Goal: Information Seeking & Learning: Learn about a topic

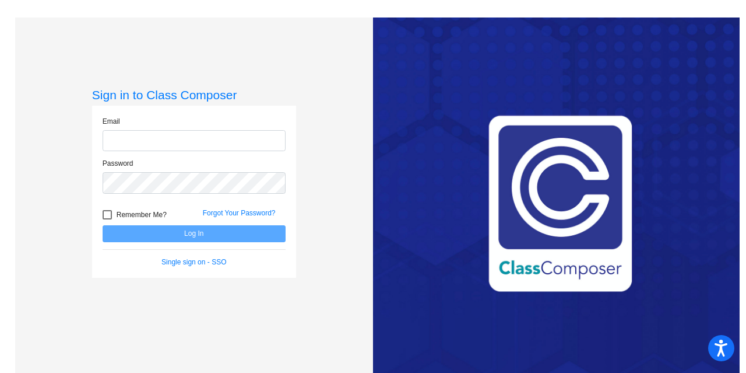
type input "[PERSON_NAME][EMAIL_ADDRESS][DOMAIN_NAME]"
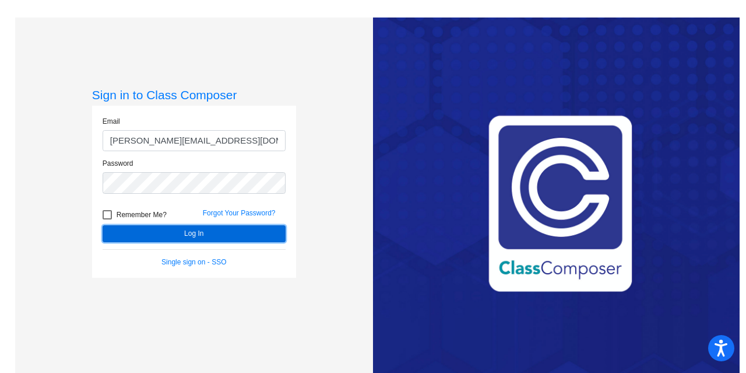
click at [213, 235] on button "Log In" at bounding box center [194, 233] width 183 height 17
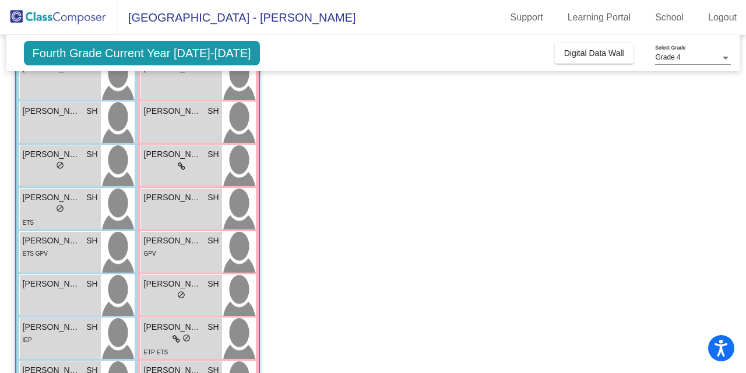
scroll to position [170, 0]
click at [217, 229] on div "[PERSON_NAME] SH lock do_not_disturb_alt" at bounding box center [181, 210] width 81 height 41
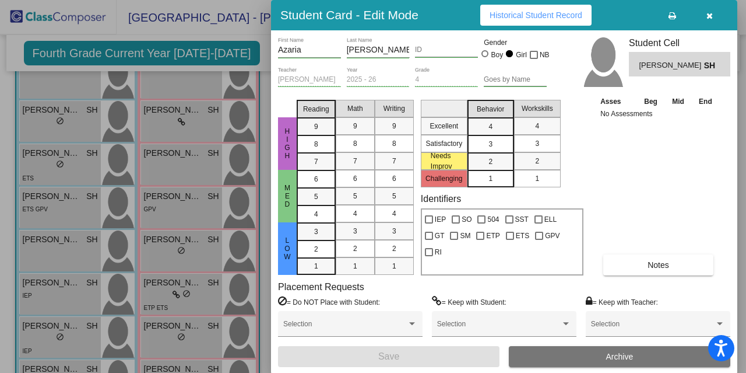
scroll to position [216, 0]
click at [707, 12] on icon "button" at bounding box center [710, 16] width 6 height 8
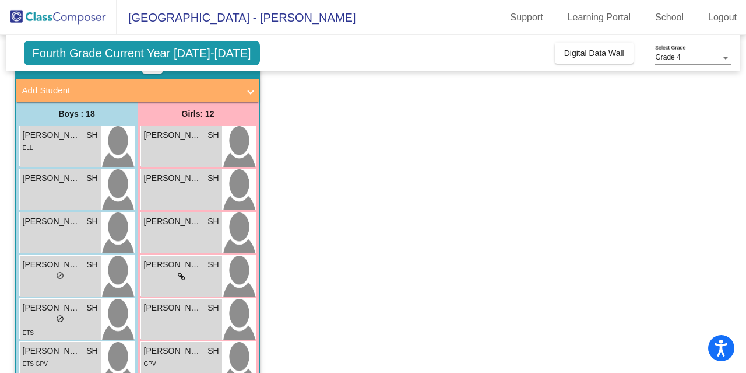
scroll to position [61, 0]
click at [194, 51] on span "Fourth Grade Current Year [DATE]-[DATE]" at bounding box center [142, 53] width 236 height 24
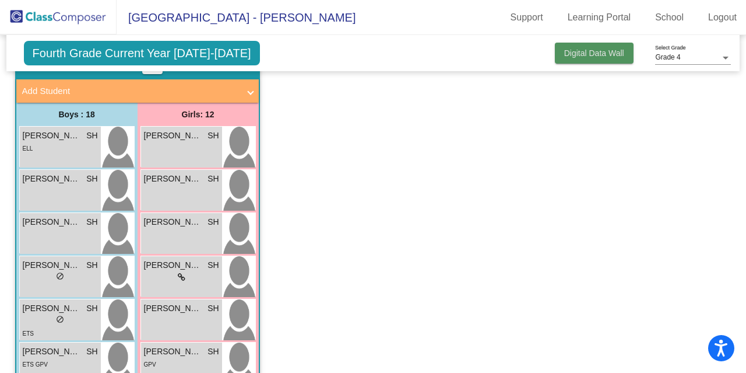
click at [556, 51] on button "Digital Data Wall" at bounding box center [594, 53] width 79 height 21
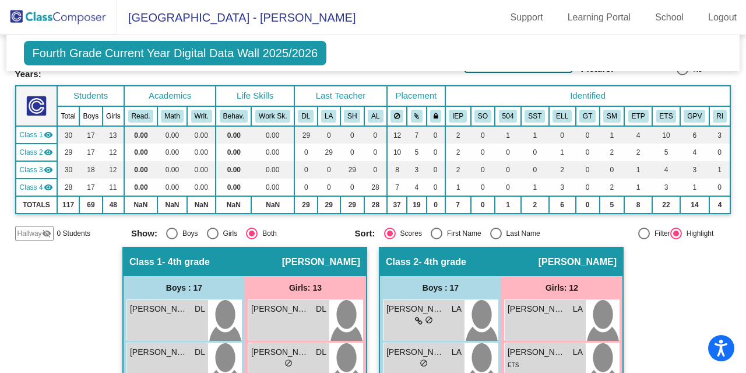
scroll to position [0, 0]
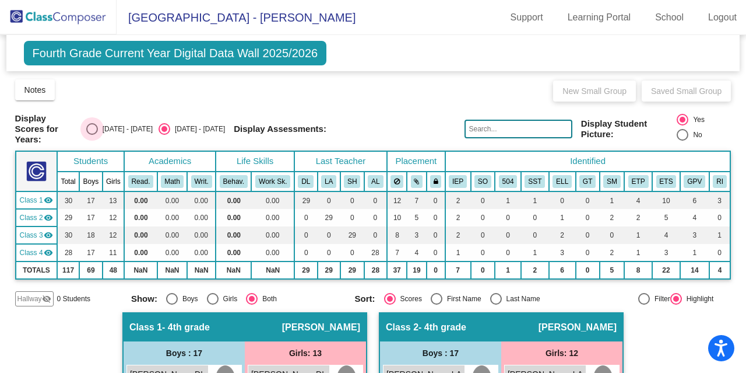
click at [98, 125] on div "Select an option" at bounding box center [92, 129] width 12 height 12
click at [92, 135] on input "[DATE] - [DATE]" at bounding box center [92, 135] width 1 height 1
radio input "true"
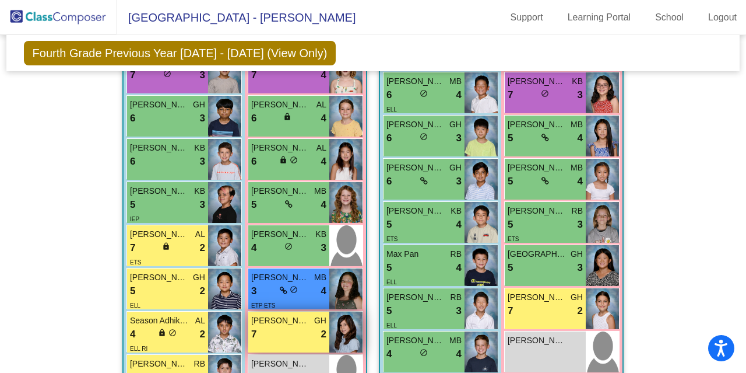
scroll to position [1296, 0]
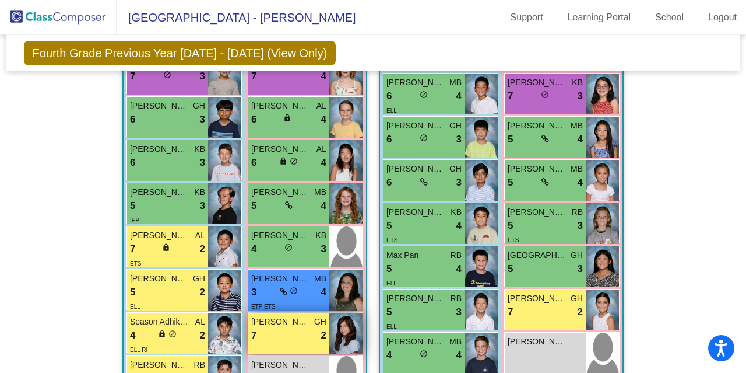
click at [289, 202] on div "5 lock do_not_disturb_alt 4" at bounding box center [288, 205] width 75 height 15
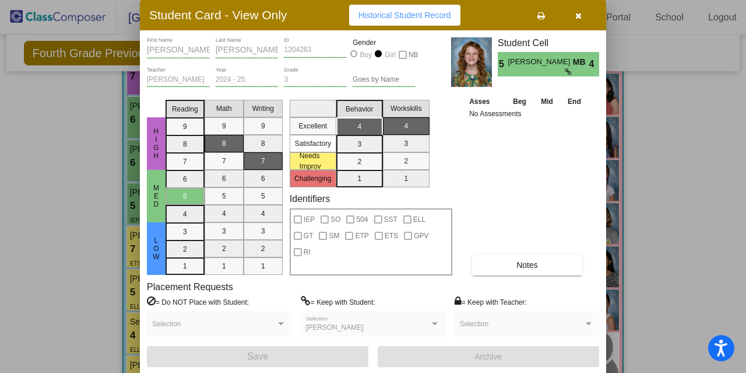
click at [290, 202] on label "Identifiers" at bounding box center [310, 198] width 40 height 11
click at [576, 10] on span "button" at bounding box center [579, 14] width 6 height 9
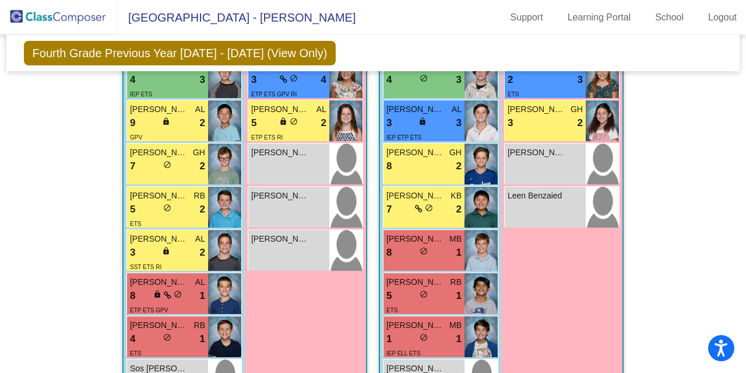
scroll to position [679, 0]
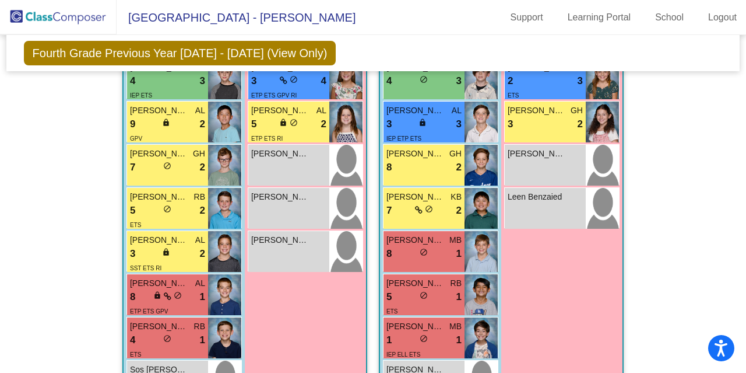
click at [0, 0] on div "Girls: 13 [PERSON_NAME] RB 9 lock do_not_disturb_alt 4 [PERSON_NAME] MB 9 lock …" at bounding box center [0, 0] width 0 height 0
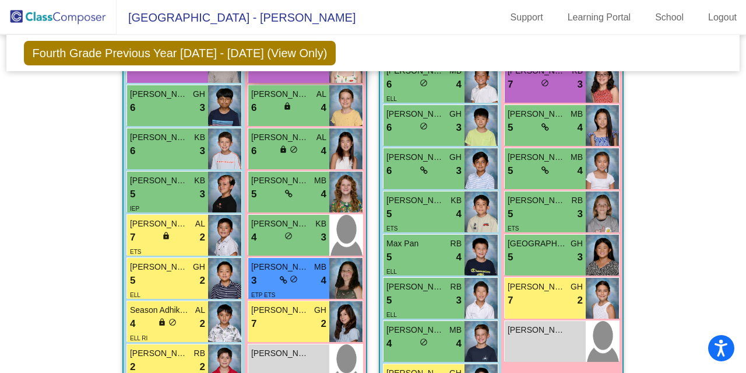
scroll to position [1317, 0]
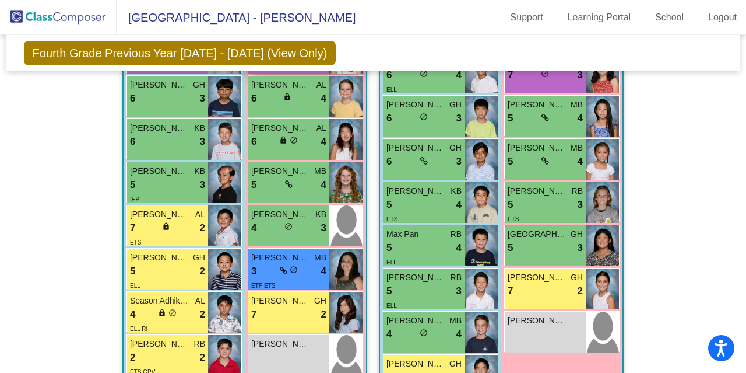
click at [0, 2] on img at bounding box center [58, 17] width 117 height 34
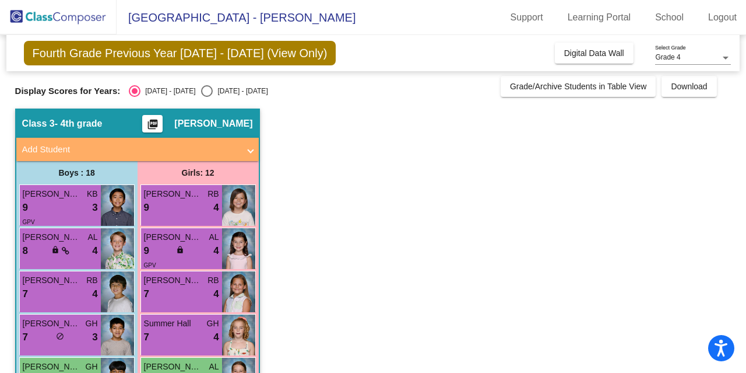
scroll to position [1, 0]
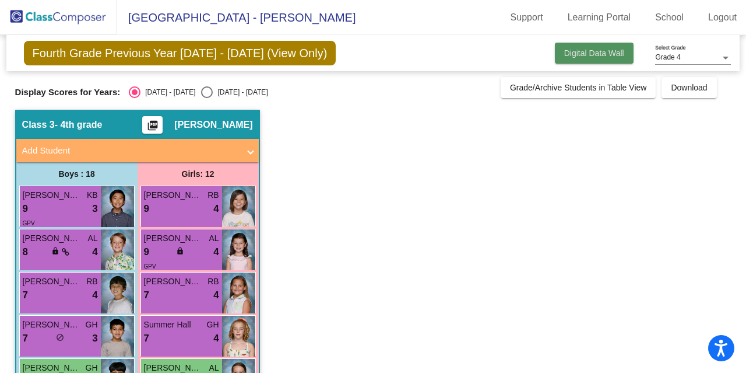
click at [608, 54] on span "Digital Data Wall" at bounding box center [594, 52] width 60 height 9
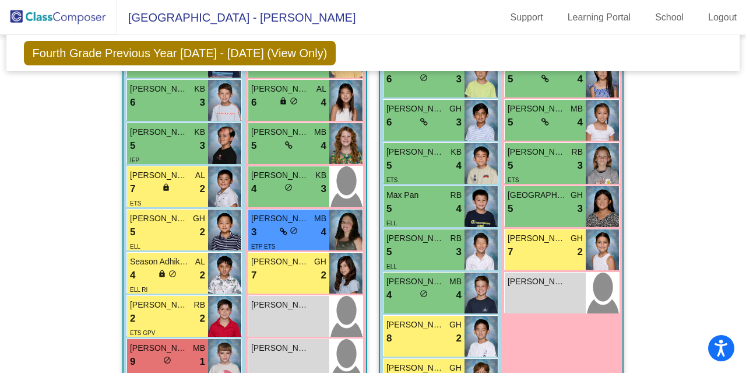
scroll to position [1356, 0]
click at [281, 228] on icon at bounding box center [284, 231] width 8 height 8
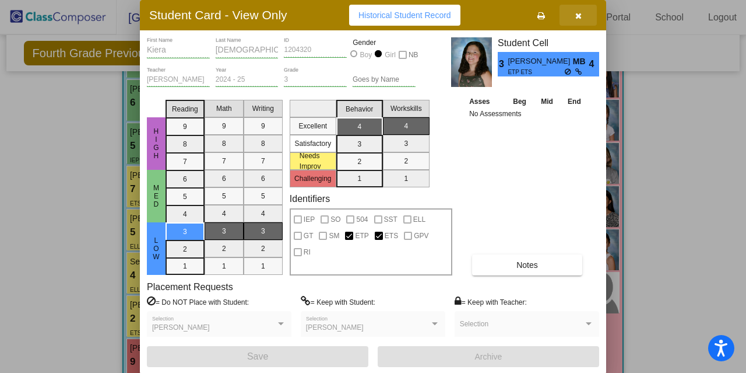
click at [577, 15] on icon "button" at bounding box center [579, 16] width 6 height 8
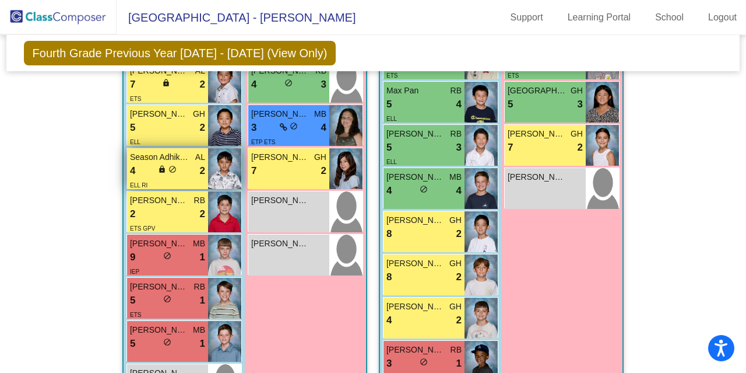
scroll to position [1459, 0]
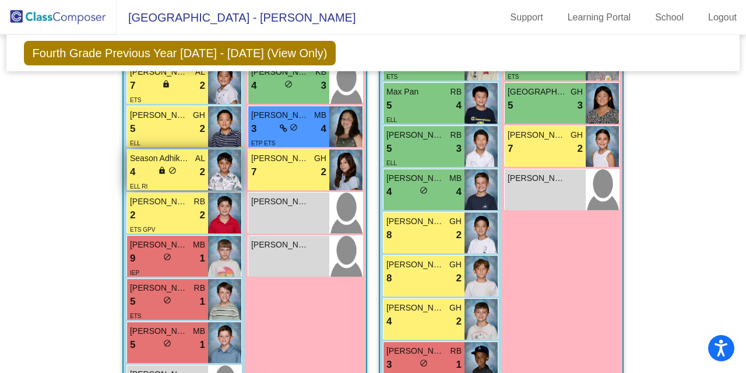
click at [158, 173] on div "lock do_not_disturb_alt" at bounding box center [167, 172] width 19 height 12
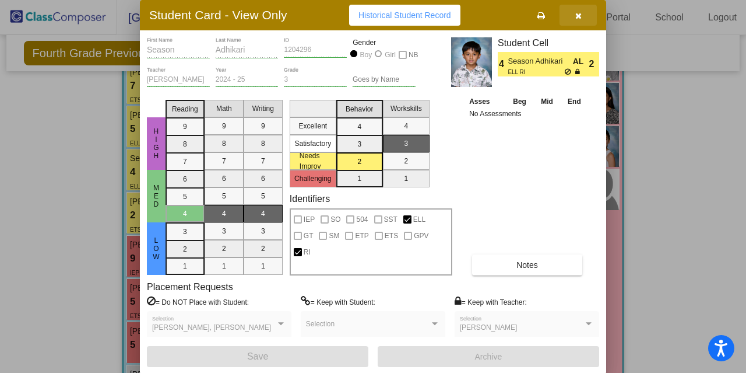
click at [583, 15] on button "button" at bounding box center [578, 15] width 37 height 21
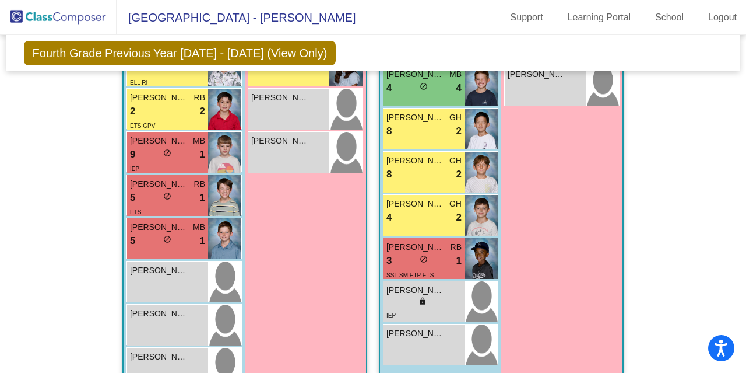
scroll to position [1562, 0]
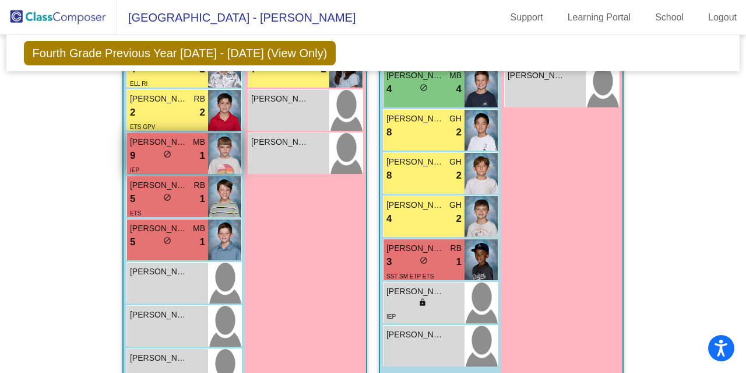
click at [135, 139] on span "[PERSON_NAME]" at bounding box center [159, 142] width 58 height 12
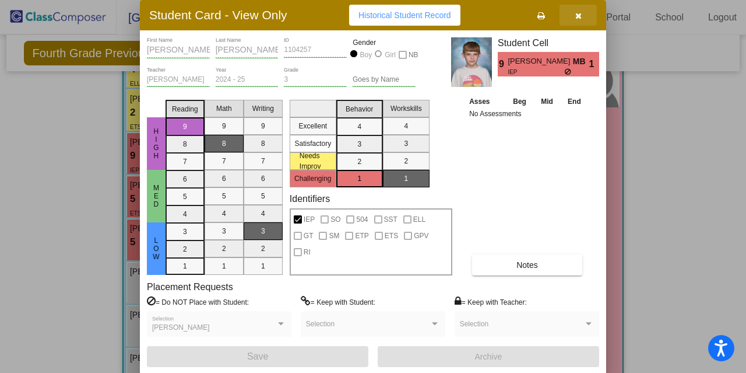
click at [585, 15] on button "button" at bounding box center [578, 15] width 37 height 21
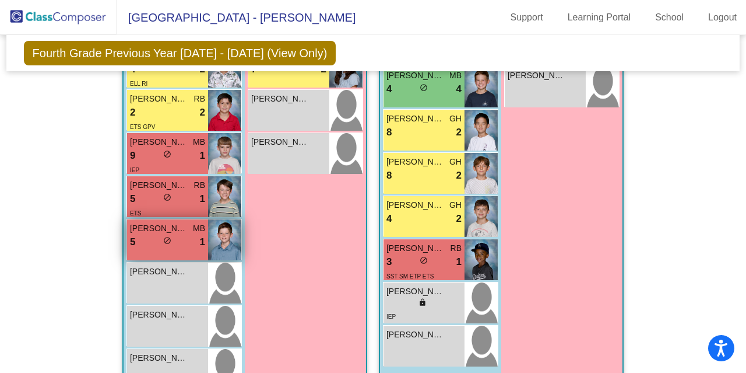
click at [164, 240] on span "do_not_disturb_alt" at bounding box center [167, 240] width 8 height 8
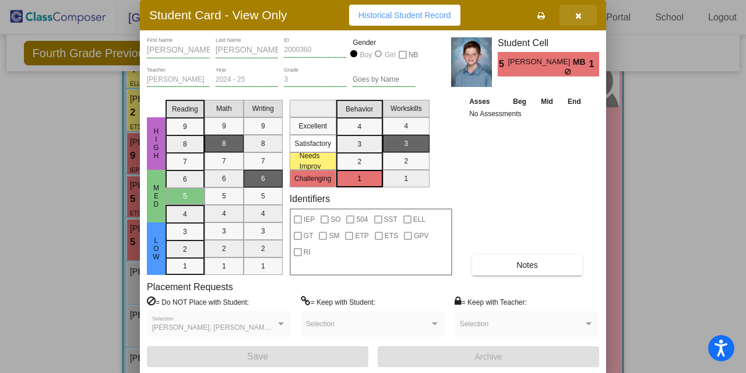
click at [578, 15] on icon "button" at bounding box center [579, 16] width 6 height 8
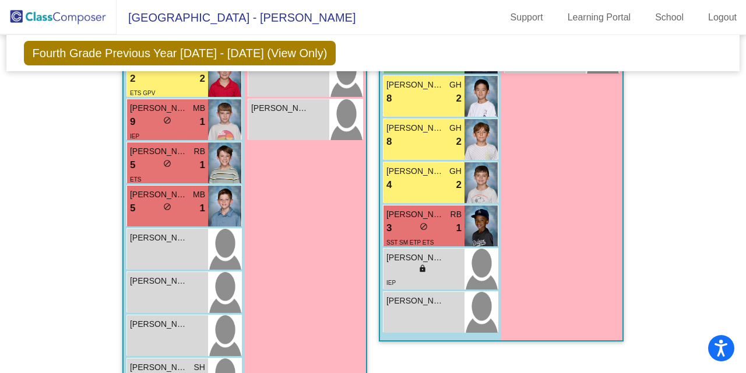
scroll to position [1595, 0]
click at [217, 158] on img at bounding box center [224, 162] width 33 height 41
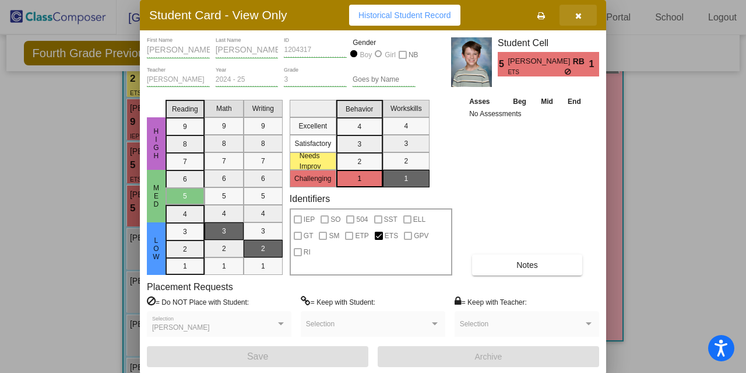
click at [580, 12] on icon "button" at bounding box center [579, 16] width 6 height 8
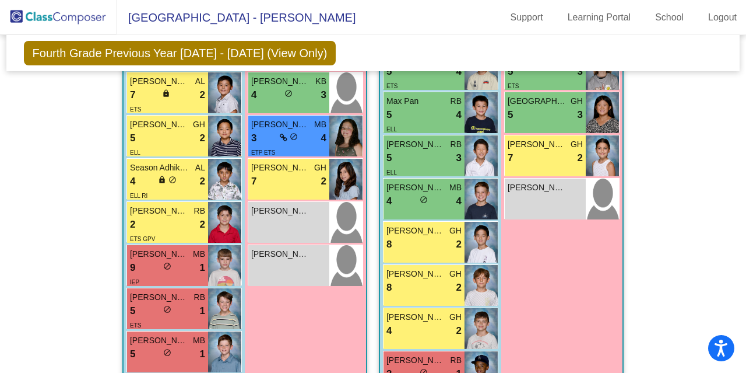
scroll to position [1446, 0]
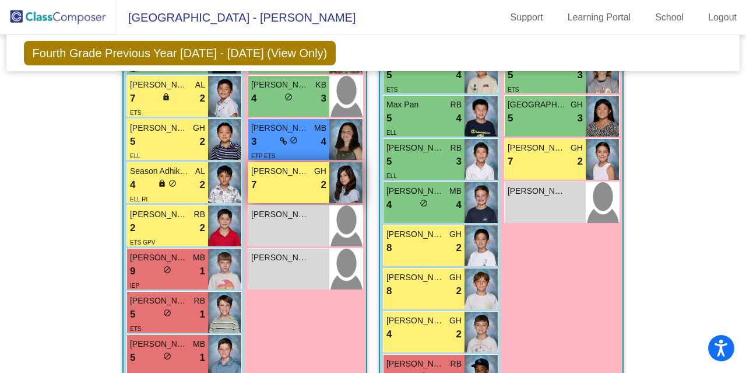
click at [272, 181] on div "7 lock do_not_disturb_alt 2" at bounding box center [288, 184] width 75 height 15
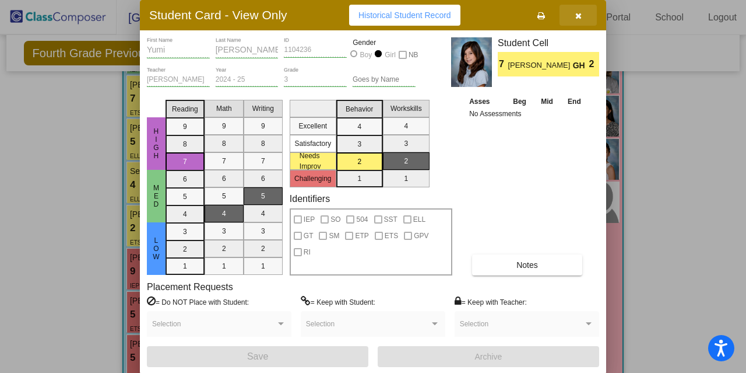
click at [577, 15] on icon "button" at bounding box center [579, 16] width 6 height 8
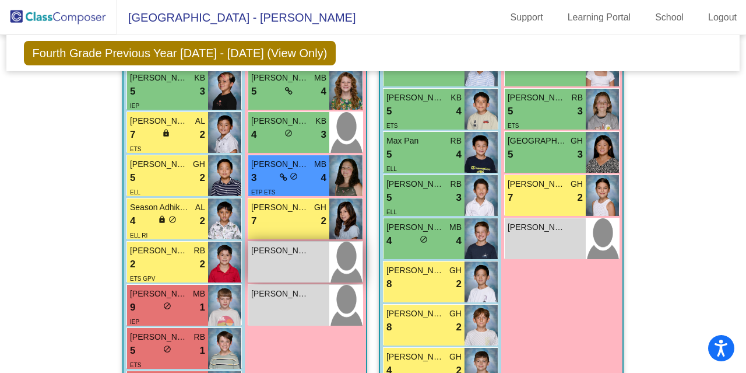
scroll to position [1409, 0]
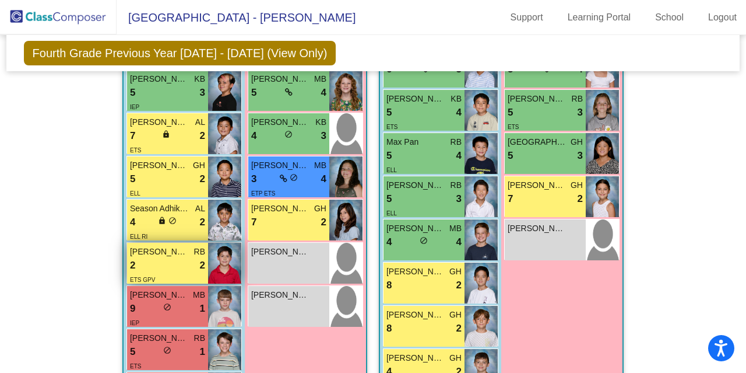
click at [152, 273] on div "ETS GPV" at bounding box center [167, 279] width 75 height 12
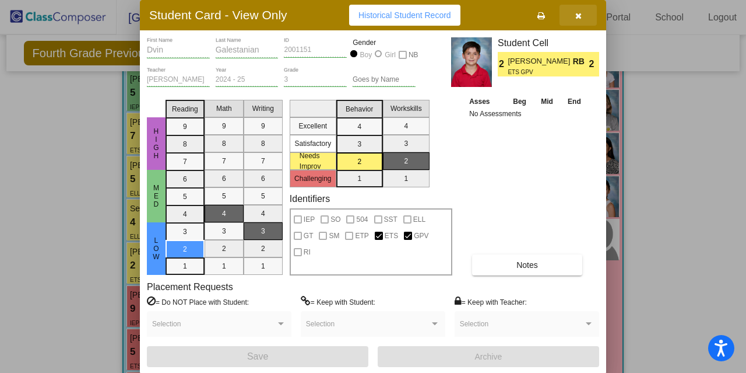
click at [573, 19] on button "button" at bounding box center [578, 15] width 37 height 21
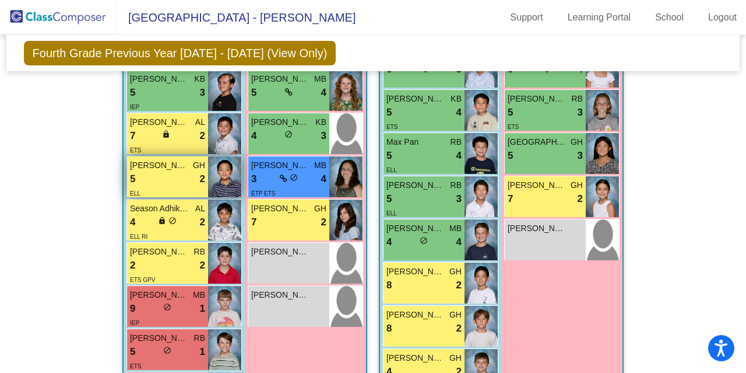
click at [174, 183] on div "5 lock do_not_disturb_alt 2" at bounding box center [167, 178] width 75 height 15
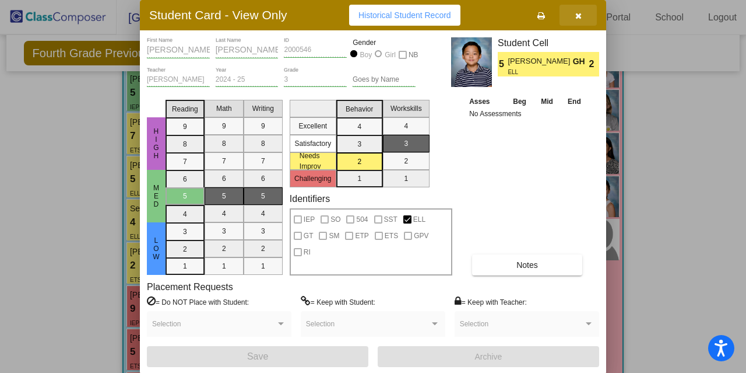
click at [580, 10] on span "button" at bounding box center [579, 14] width 6 height 9
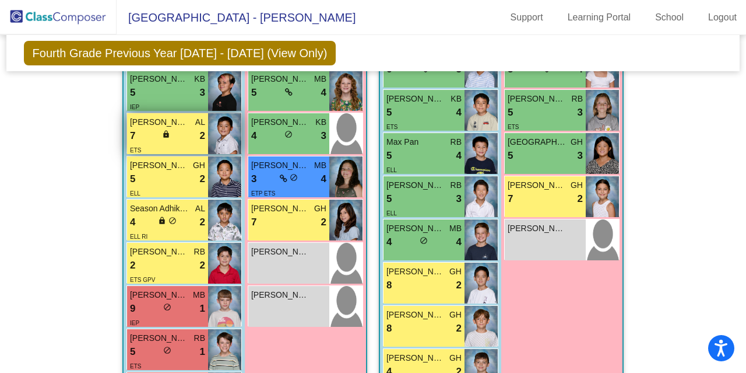
click at [177, 143] on div "ETS" at bounding box center [167, 149] width 75 height 12
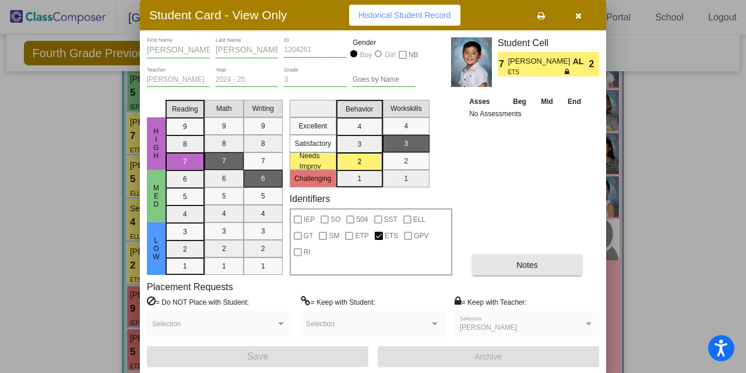
click at [542, 266] on button "Notes" at bounding box center [527, 264] width 110 height 21
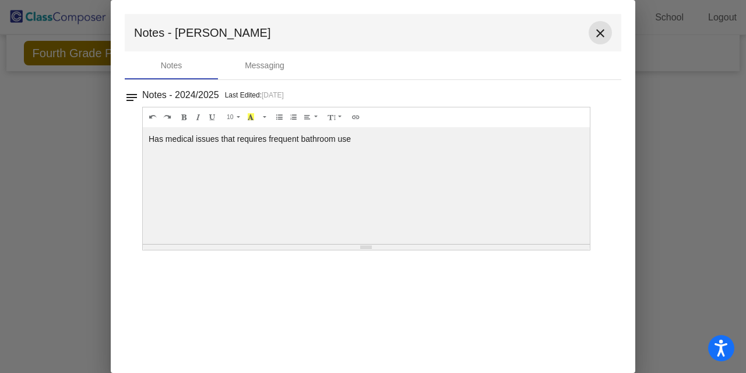
click at [598, 31] on mat-icon "close" at bounding box center [601, 33] width 14 height 14
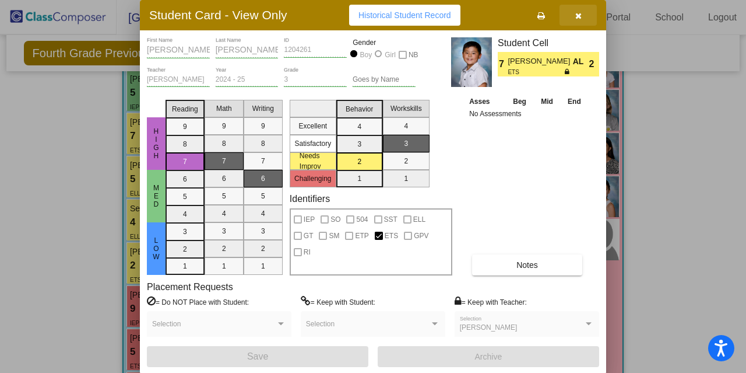
click at [576, 20] on button "button" at bounding box center [578, 15] width 37 height 21
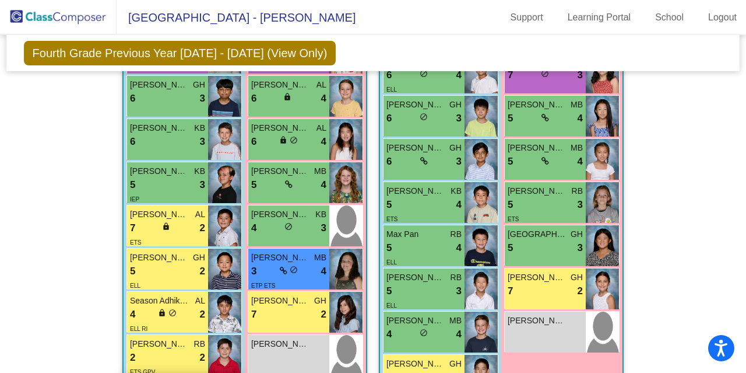
scroll to position [1315, 0]
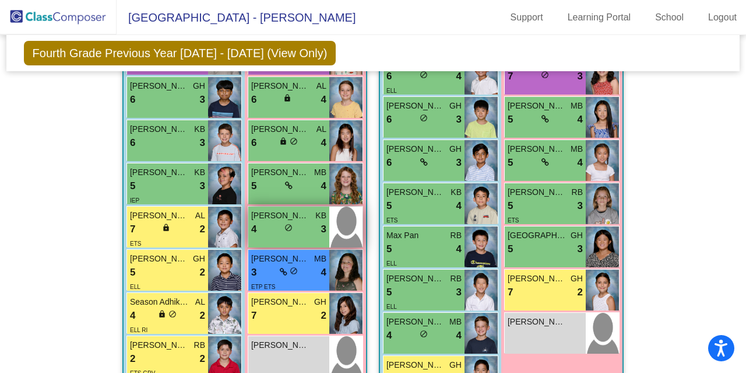
click at [278, 228] on div "4 lock do_not_disturb_alt 3" at bounding box center [288, 229] width 75 height 15
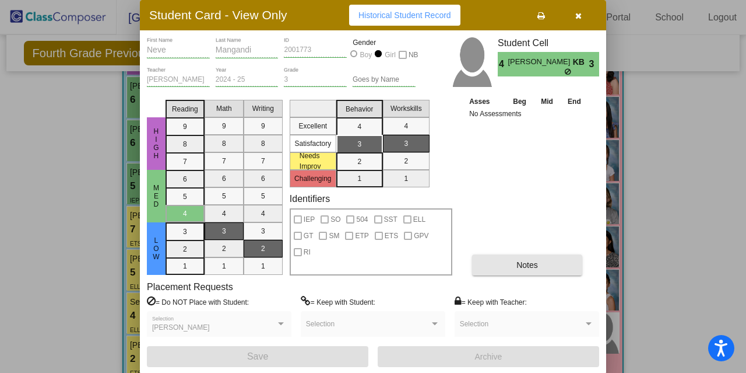
click at [498, 257] on button "Notes" at bounding box center [527, 264] width 110 height 21
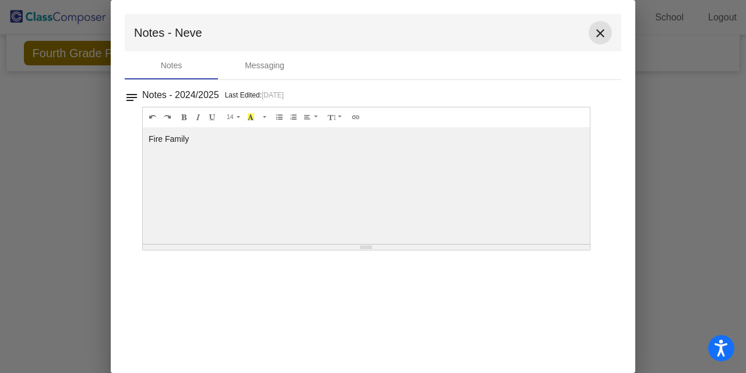
click at [602, 29] on mat-icon "close" at bounding box center [601, 33] width 14 height 14
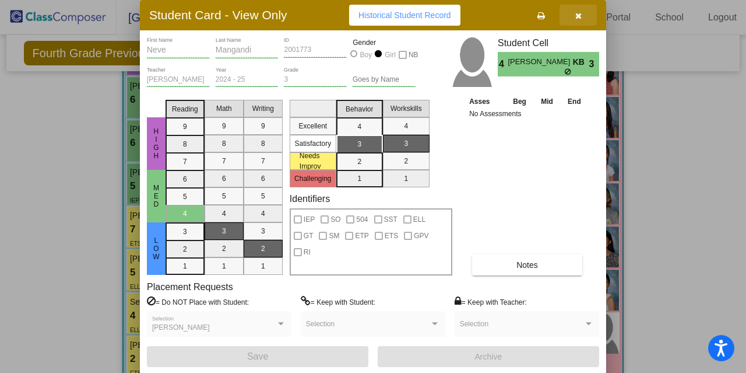
click at [576, 14] on icon "button" at bounding box center [579, 16] width 6 height 8
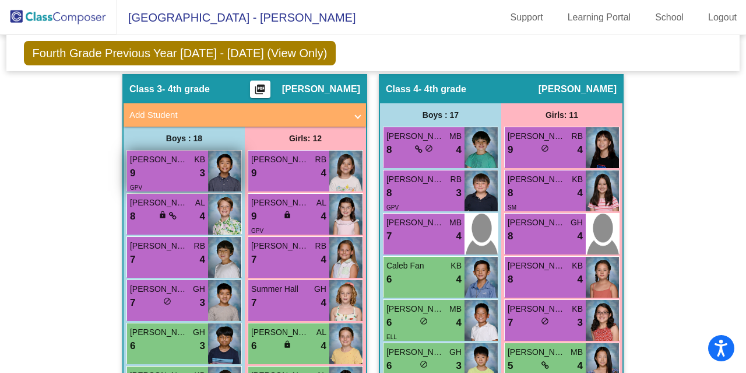
scroll to position [1069, 0]
click at [162, 173] on div "9 lock do_not_disturb_alt 3" at bounding box center [167, 173] width 75 height 15
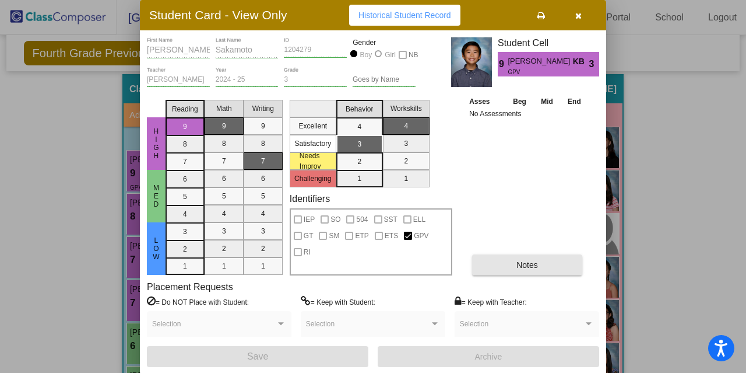
click at [493, 265] on button "Notes" at bounding box center [527, 264] width 110 height 21
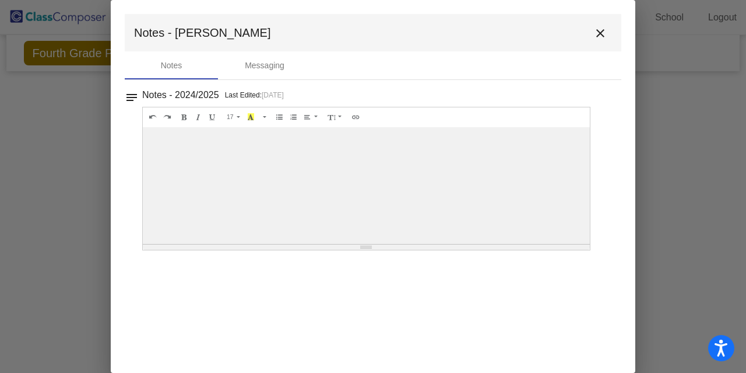
click at [597, 31] on mat-icon "close" at bounding box center [601, 33] width 14 height 14
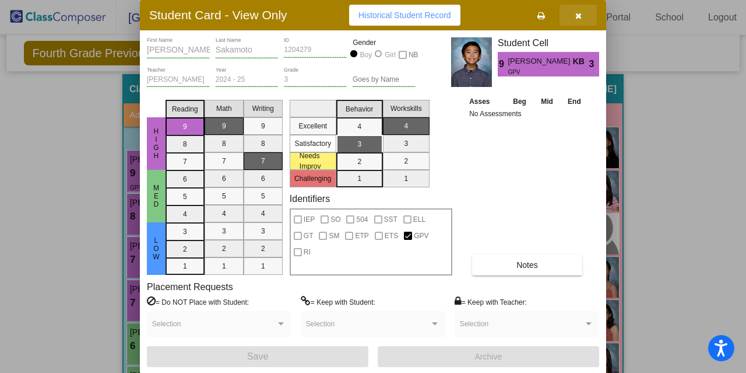
click at [581, 21] on button "button" at bounding box center [578, 15] width 37 height 21
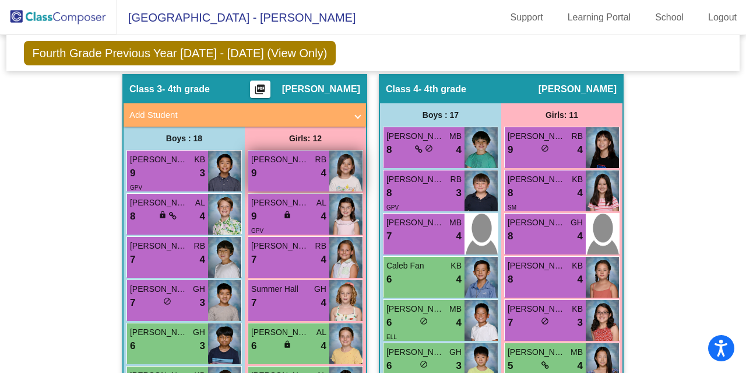
click at [273, 158] on span "[PERSON_NAME]" at bounding box center [280, 159] width 58 height 12
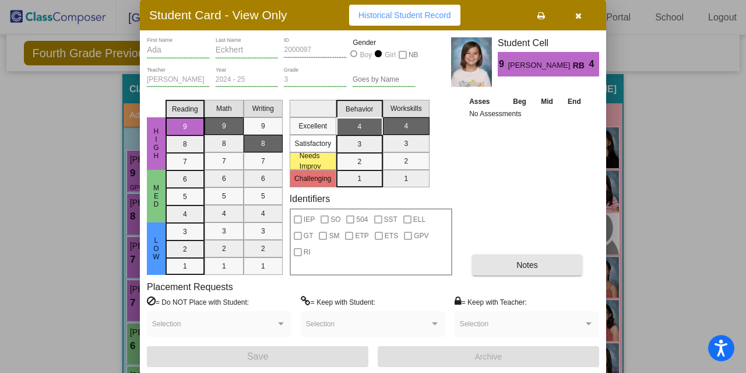
click at [522, 266] on span "Notes" at bounding box center [528, 264] width 22 height 9
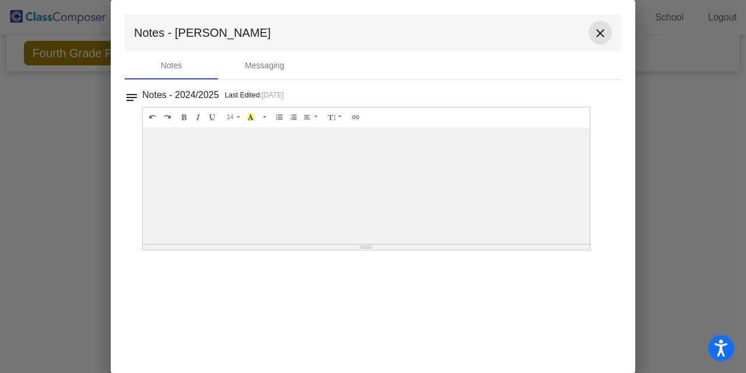
click at [601, 28] on mat-icon "close" at bounding box center [601, 33] width 14 height 14
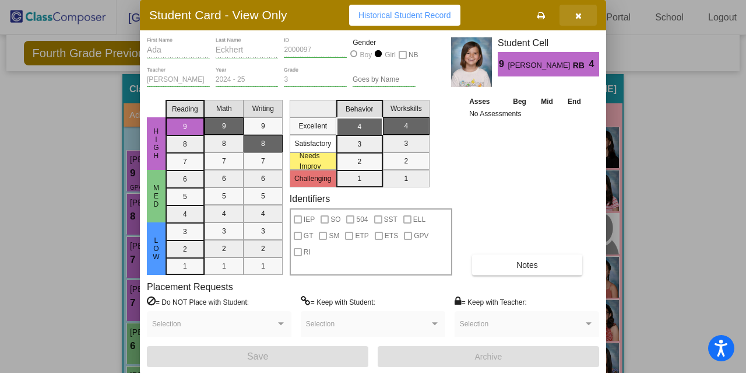
click at [578, 17] on icon "button" at bounding box center [579, 16] width 6 height 8
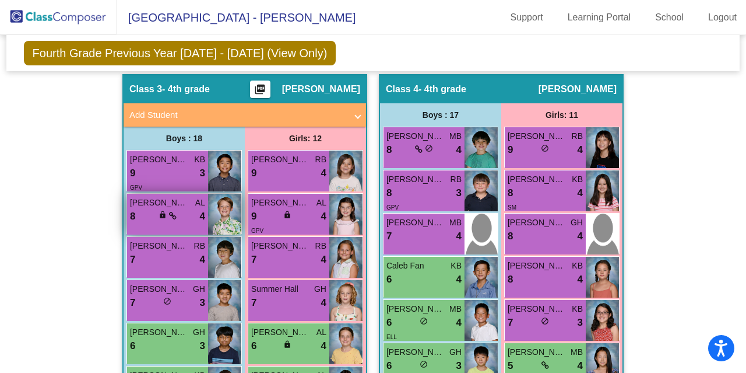
click at [169, 217] on icon at bounding box center [173, 216] width 8 height 8
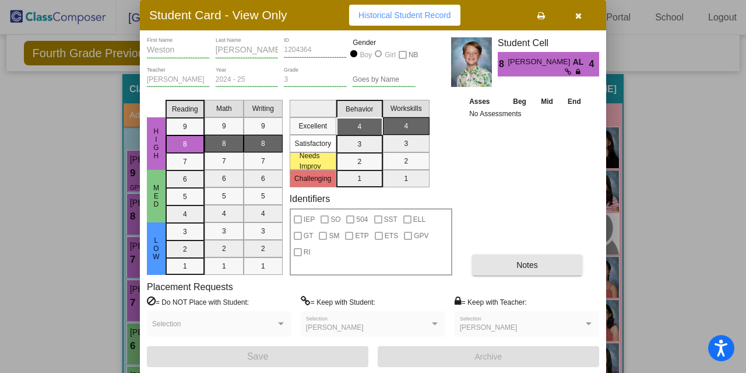
click at [498, 268] on button "Notes" at bounding box center [527, 264] width 110 height 21
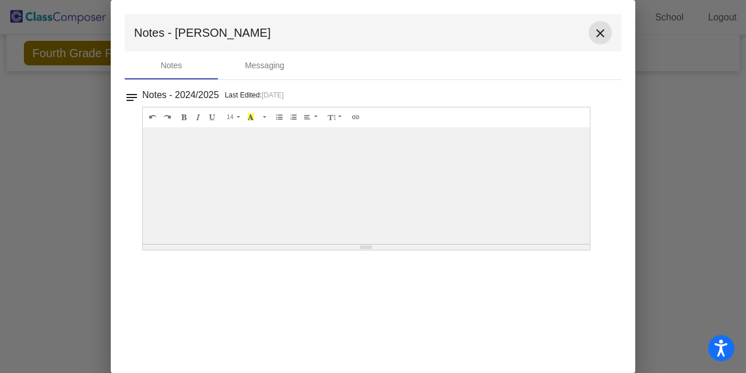
click at [605, 29] on mat-icon "close" at bounding box center [601, 33] width 14 height 14
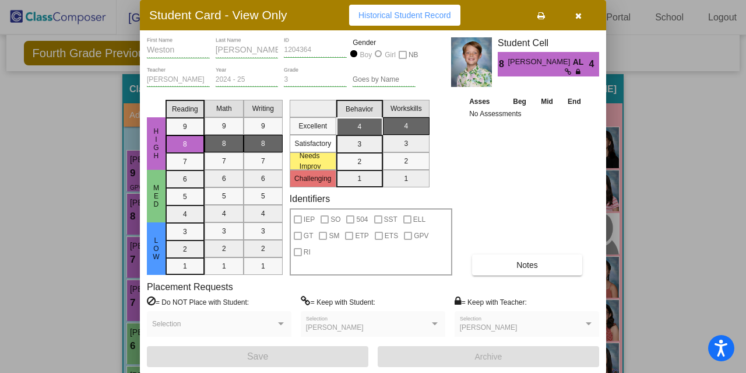
click at [577, 18] on icon "button" at bounding box center [579, 16] width 6 height 8
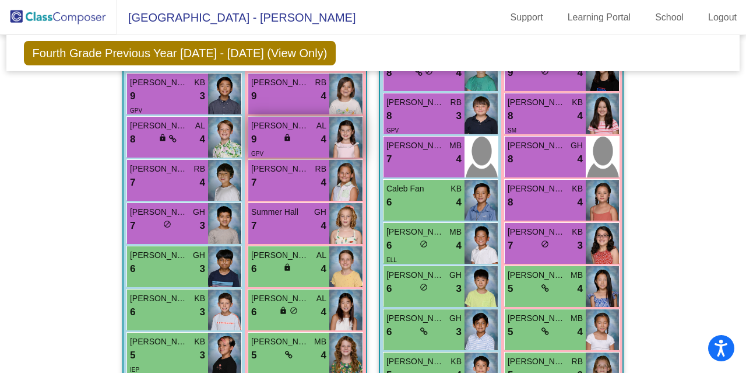
scroll to position [1146, 0]
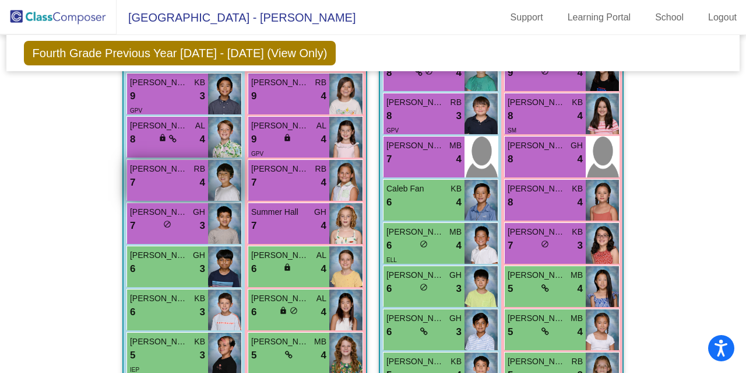
click at [181, 183] on div "7 lock do_not_disturb_alt 4" at bounding box center [167, 182] width 75 height 15
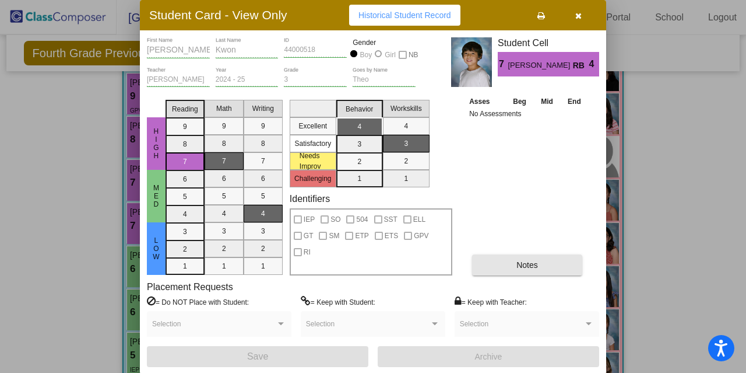
click at [508, 264] on button "Notes" at bounding box center [527, 264] width 110 height 21
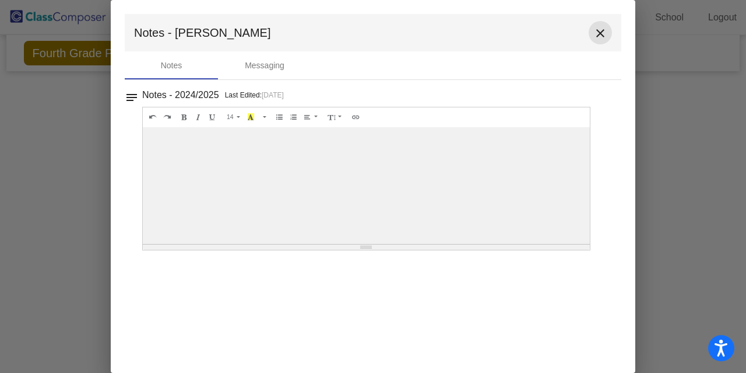
click at [603, 34] on mat-icon "close" at bounding box center [601, 33] width 14 height 14
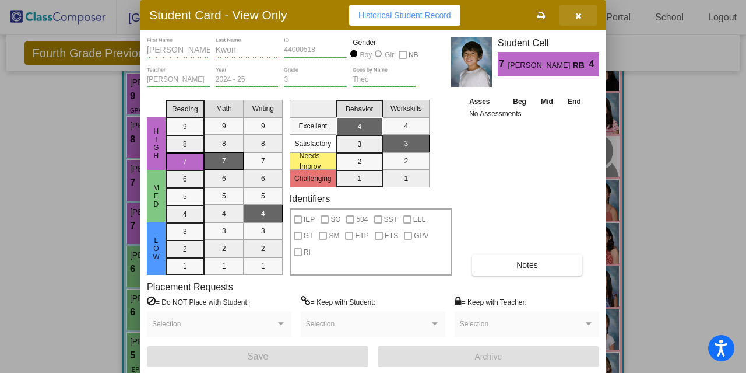
click at [575, 21] on button "button" at bounding box center [578, 15] width 37 height 21
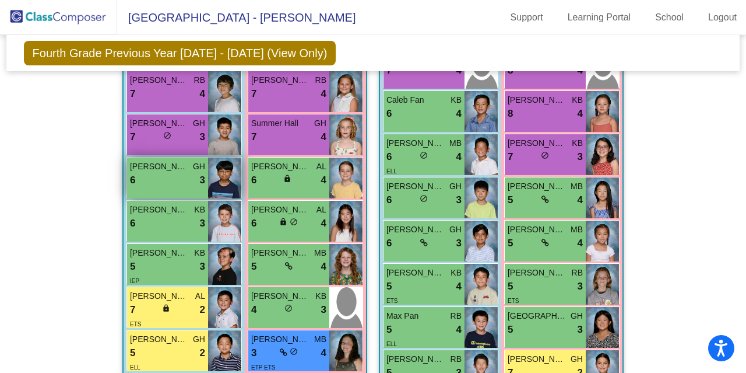
scroll to position [1235, 0]
click at [168, 181] on div "6 lock do_not_disturb_alt 3" at bounding box center [167, 180] width 75 height 15
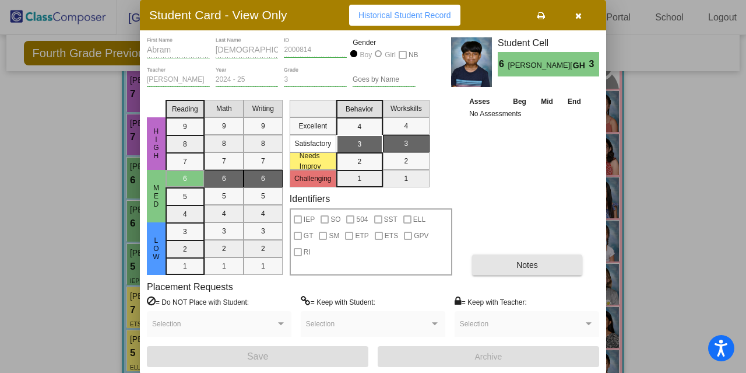
click at [528, 258] on button "Notes" at bounding box center [527, 264] width 110 height 21
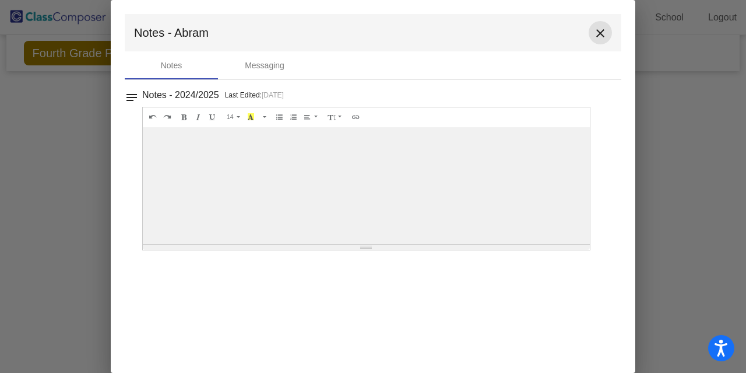
click at [597, 39] on mat-icon "close" at bounding box center [601, 33] width 14 height 14
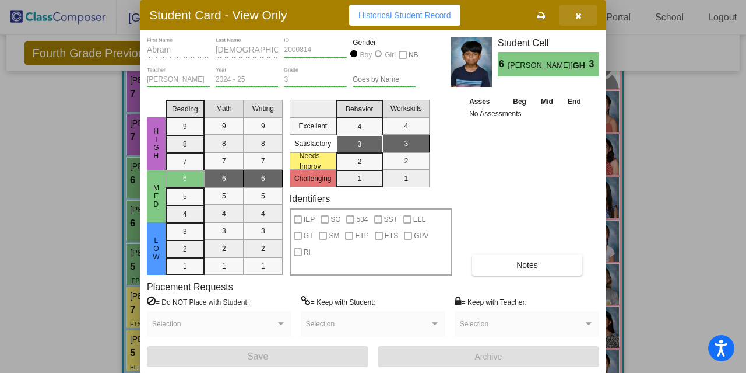
click at [585, 15] on button "button" at bounding box center [578, 15] width 37 height 21
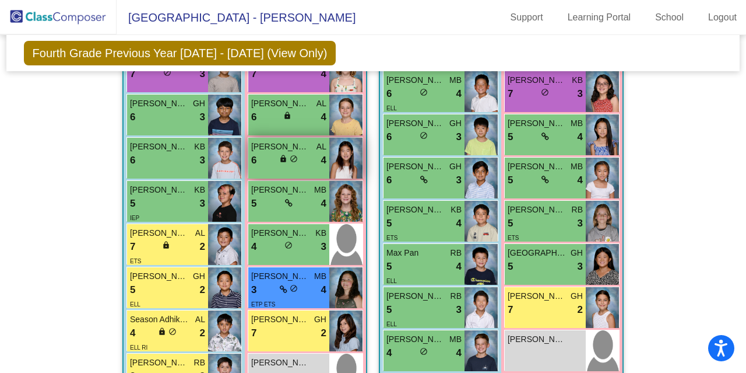
scroll to position [1298, 0]
click at [329, 155] on img at bounding box center [345, 158] width 33 height 41
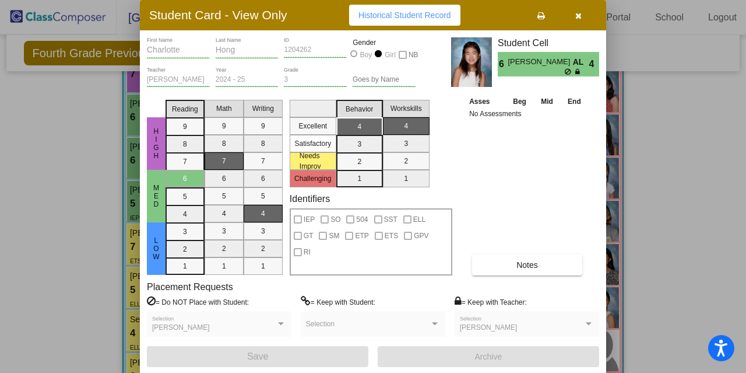
click at [500, 250] on div "Asses Beg Mid End No Assessments Notes" at bounding box center [527, 185] width 122 height 180
click at [500, 256] on button "Notes" at bounding box center [527, 264] width 110 height 21
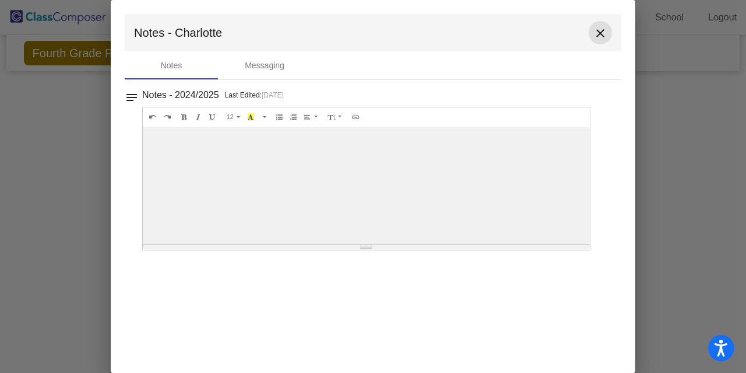
click at [606, 37] on mat-icon "close" at bounding box center [601, 33] width 14 height 14
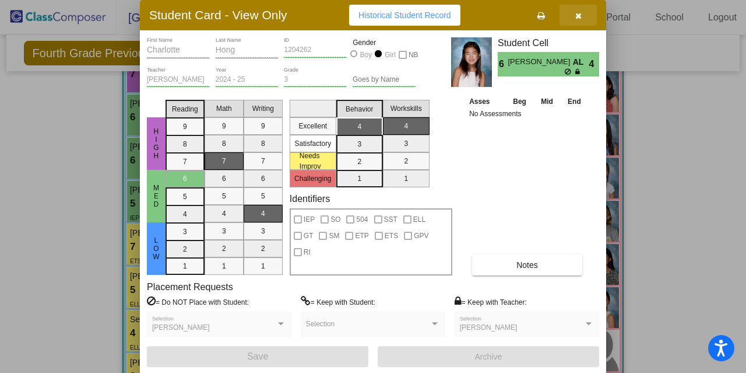
click at [580, 15] on icon "button" at bounding box center [579, 16] width 6 height 8
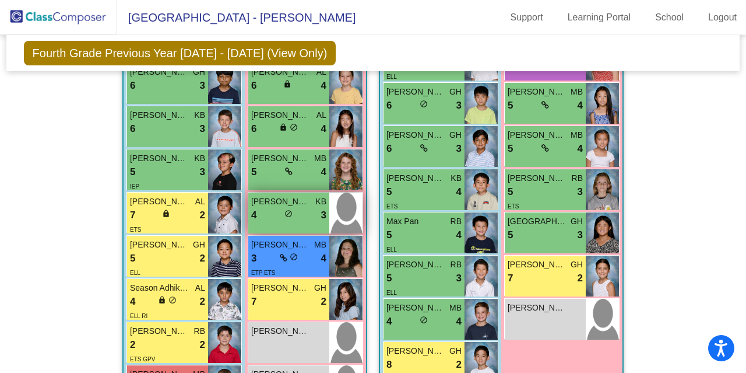
scroll to position [1332, 0]
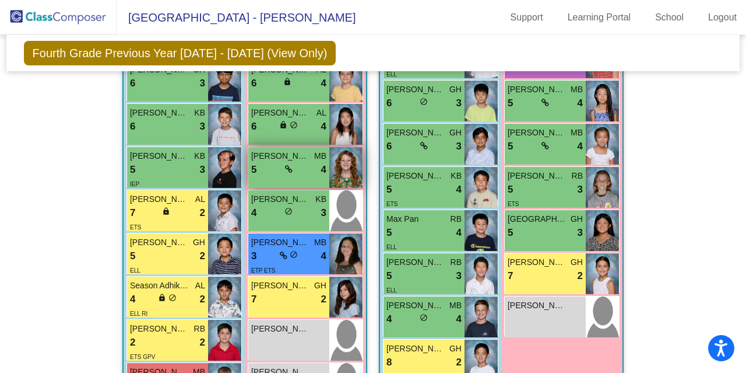
click at [317, 174] on div "5 lock do_not_disturb_alt 4" at bounding box center [288, 169] width 75 height 15
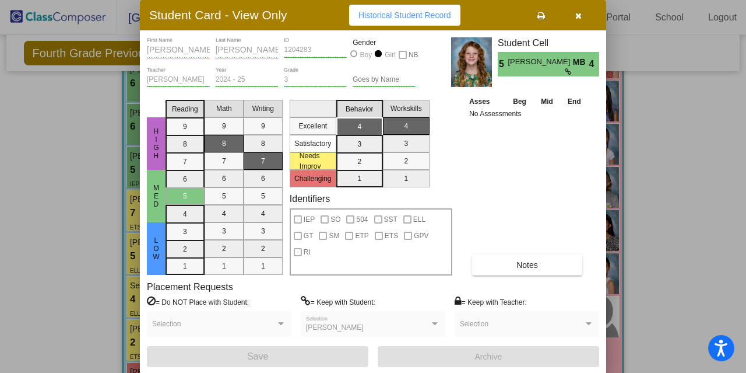
click at [317, 174] on mat-selection-list "Excellent Satisfactory Needs Improv Challenging" at bounding box center [313, 141] width 47 height 92
click at [497, 264] on button "Notes" at bounding box center [527, 264] width 110 height 21
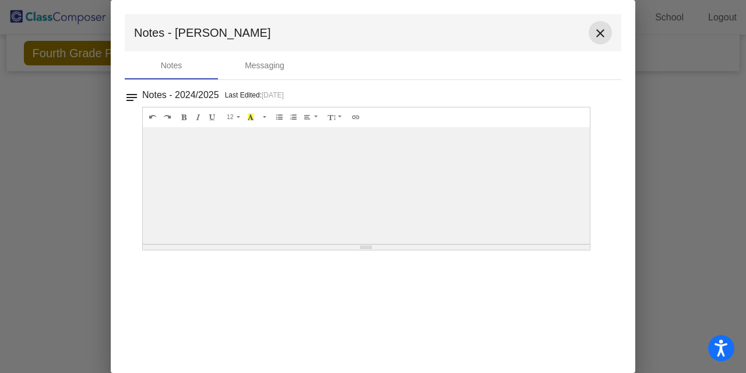
click at [599, 27] on mat-icon "close" at bounding box center [601, 33] width 14 height 14
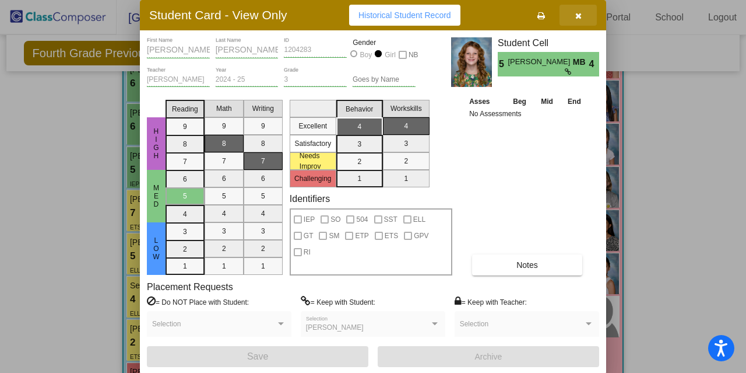
click at [580, 17] on icon "button" at bounding box center [579, 16] width 6 height 8
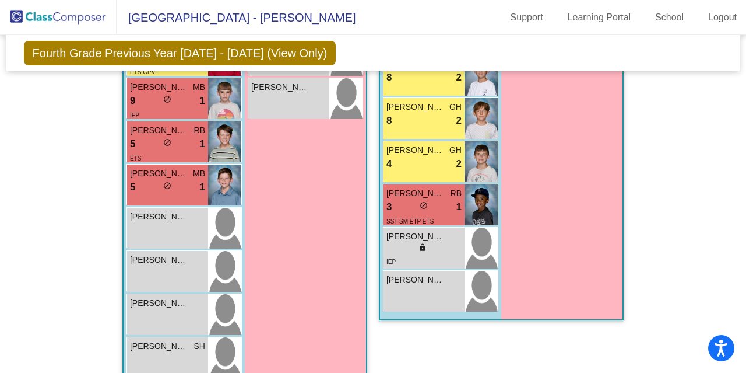
scroll to position [1640, 0]
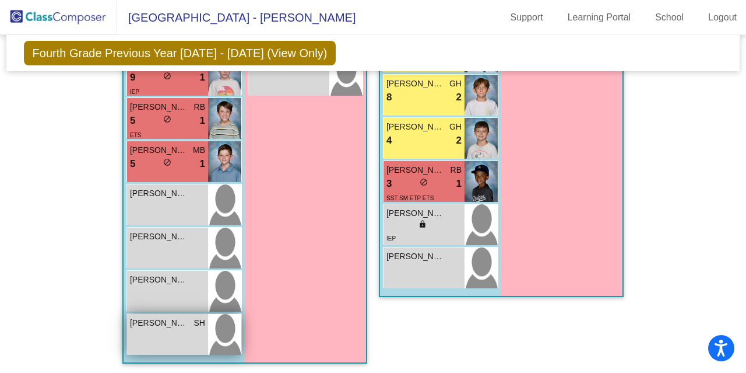
click at [146, 318] on span "[PERSON_NAME]" at bounding box center [159, 323] width 58 height 12
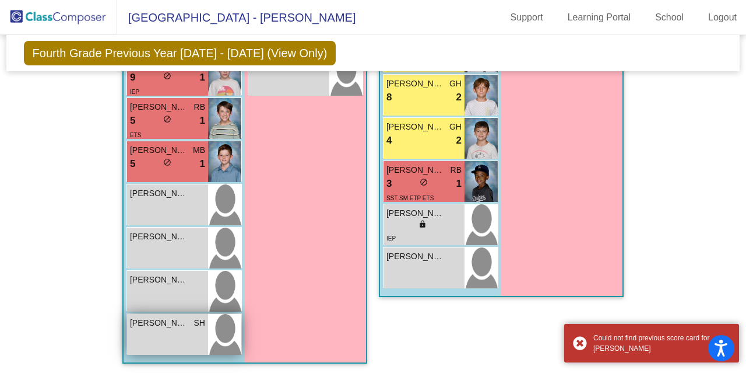
click at [220, 329] on img at bounding box center [224, 334] width 33 height 41
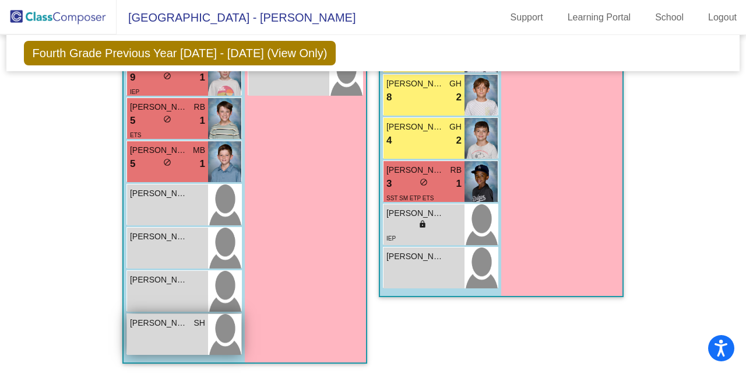
click at [220, 329] on img at bounding box center [224, 334] width 33 height 41
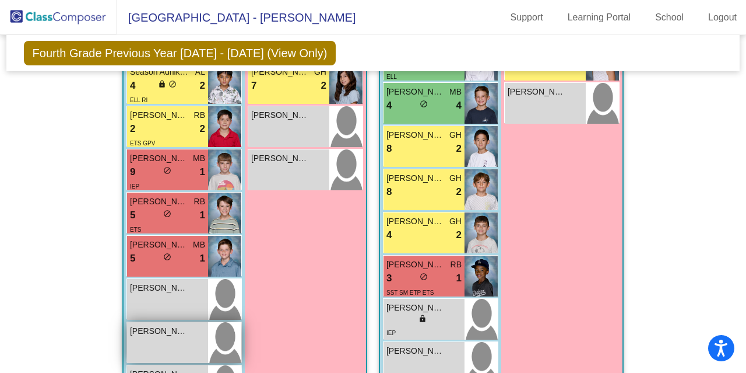
scroll to position [1545, 0]
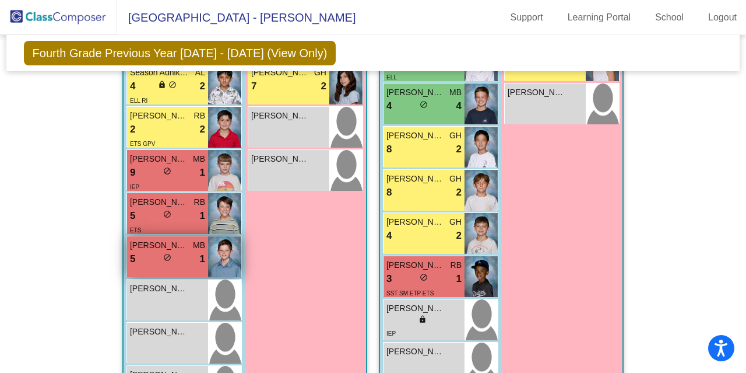
click at [184, 251] on div "5 lock do_not_disturb_alt 1" at bounding box center [167, 258] width 75 height 15
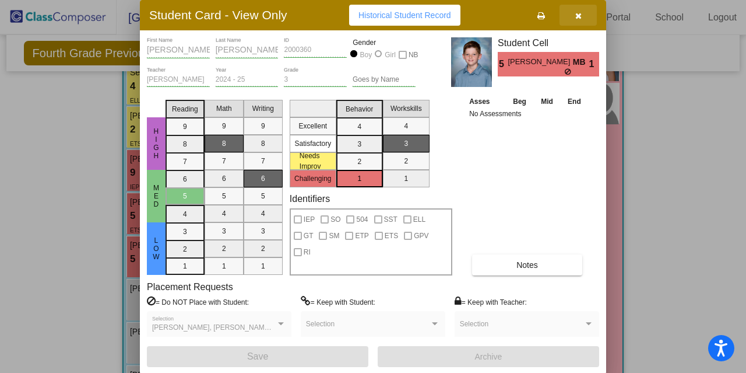
click at [578, 16] on icon "button" at bounding box center [579, 16] width 6 height 8
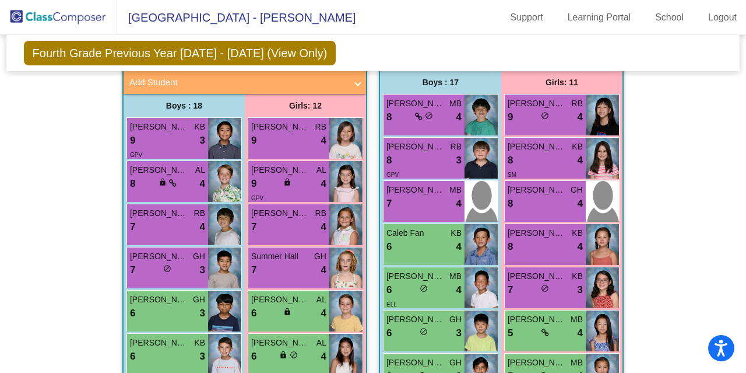
scroll to position [1099, 0]
